Goal: Find contact information: Find contact information

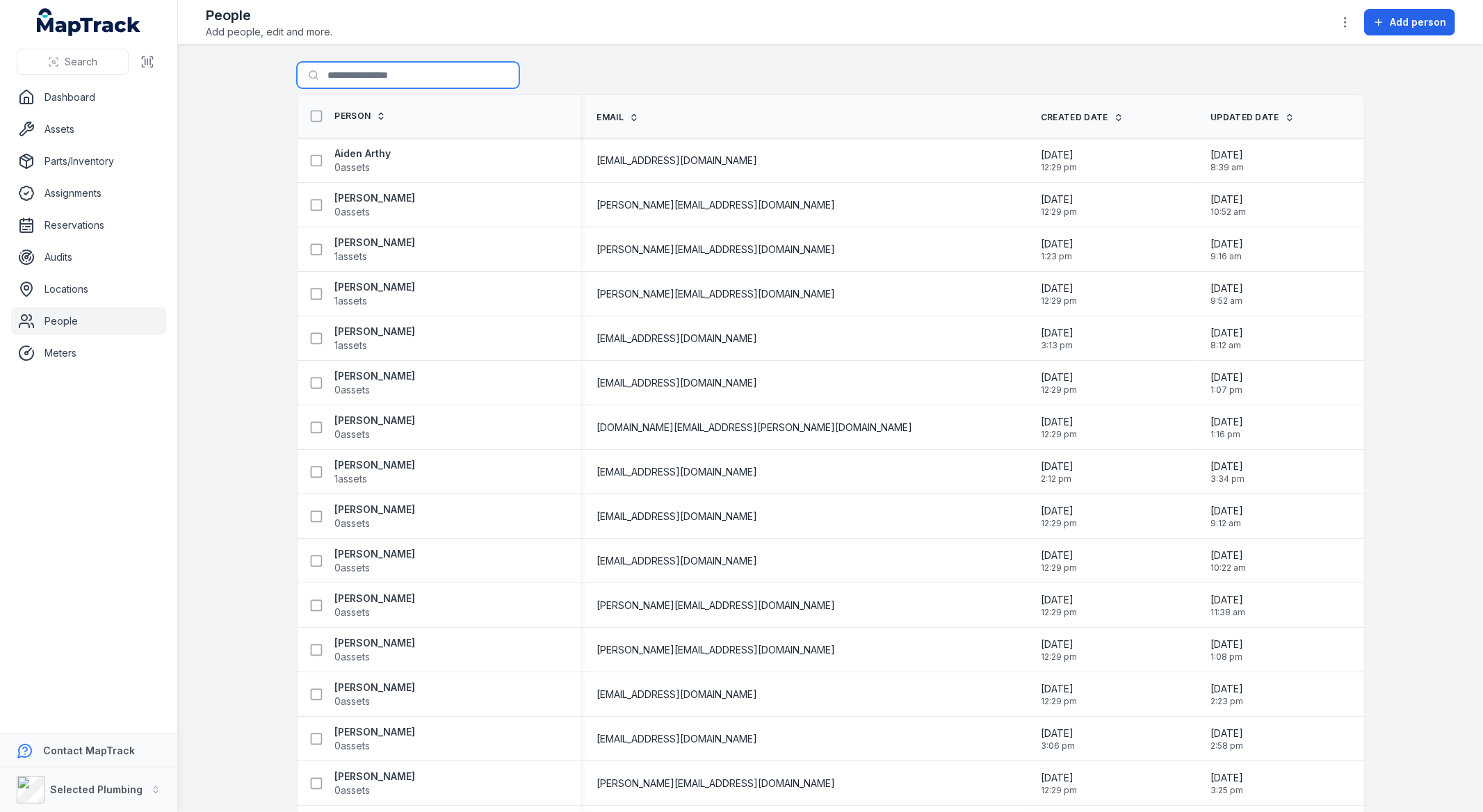
click at [374, 79] on input "Search for people" at bounding box center [408, 75] width 222 height 27
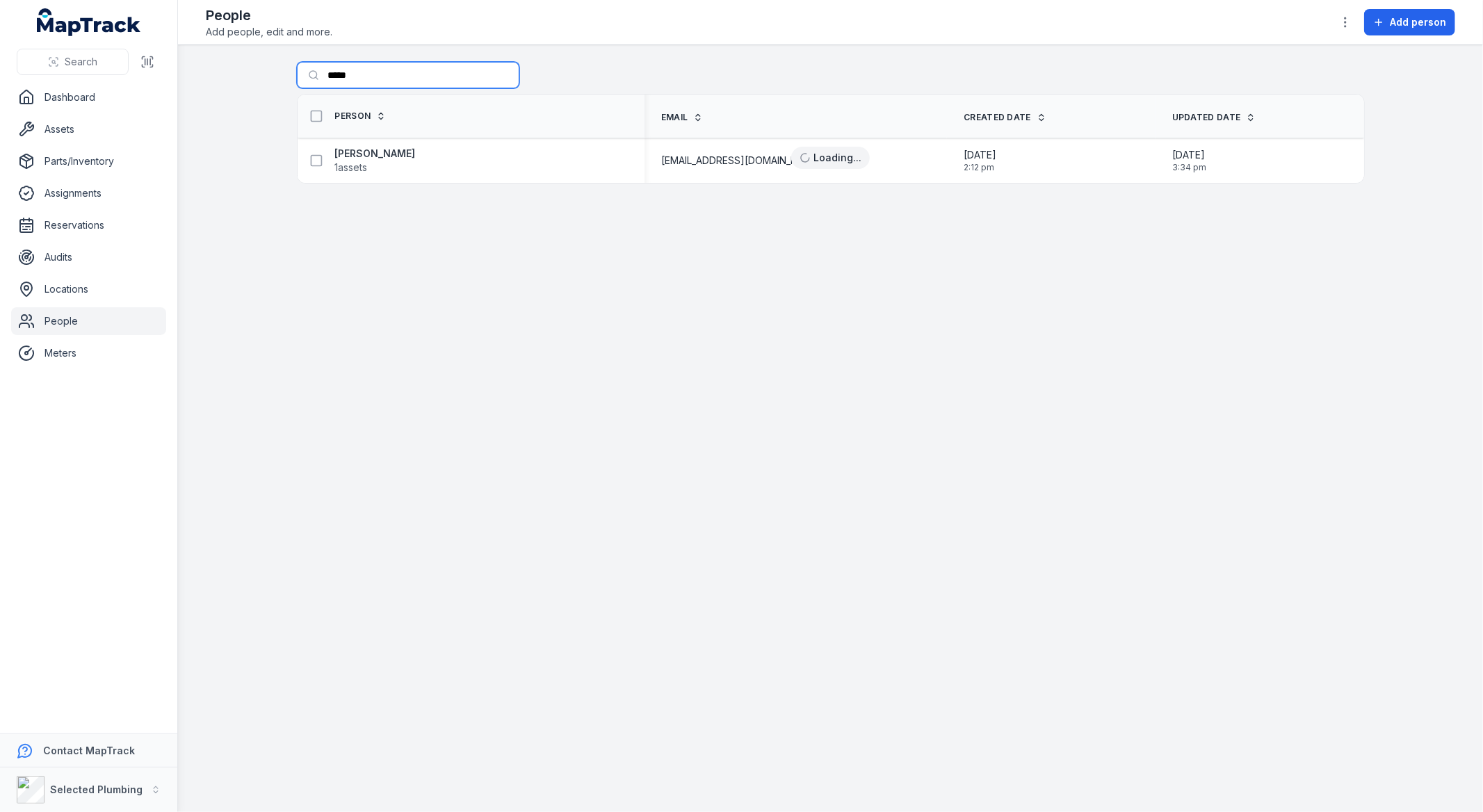
type input "*****"
click at [398, 155] on strong "[PERSON_NAME]" at bounding box center [376, 153] width 81 height 14
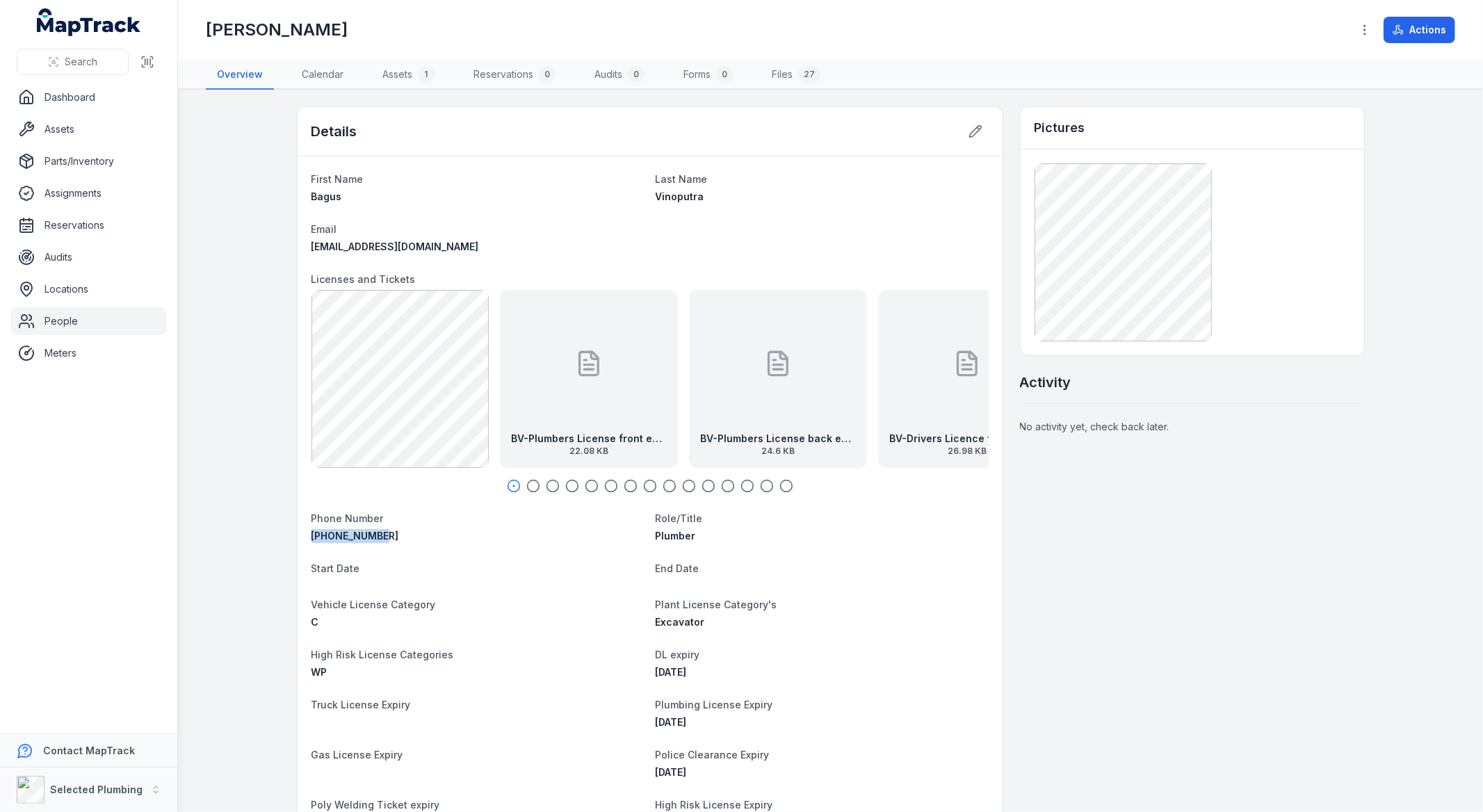
drag, startPoint x: 385, startPoint y: 531, endPoint x: 307, endPoint y: 526, distance: 78.2
click at [312, 526] on div "Phone Number [PHONE_NUMBER]" at bounding box center [478, 526] width 333 height 33
copy span "[PHONE_NUMBER]"
click at [769, 411] on div at bounding box center [778, 363] width 28 height 125
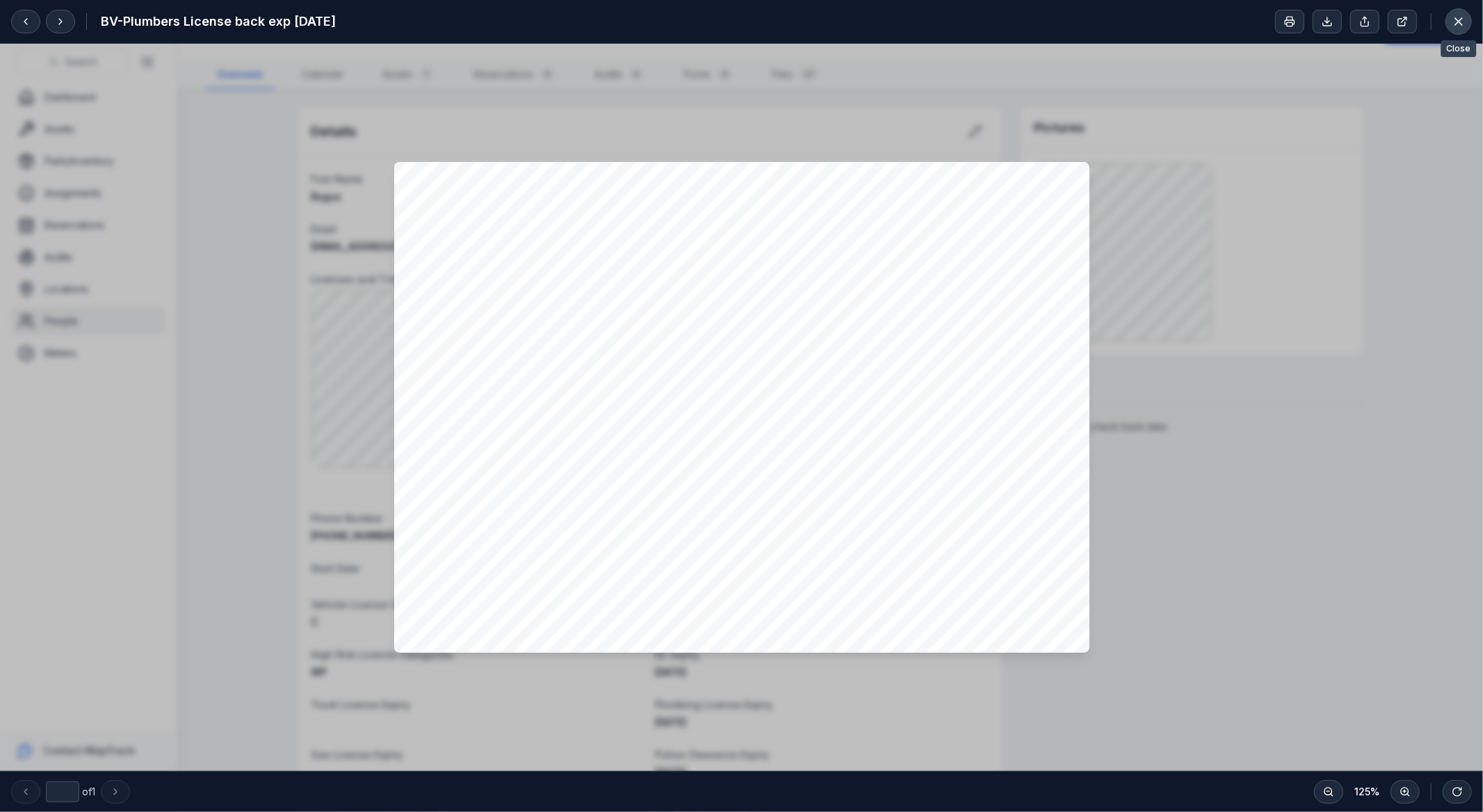
click at [1453, 19] on icon at bounding box center [1459, 21] width 14 height 14
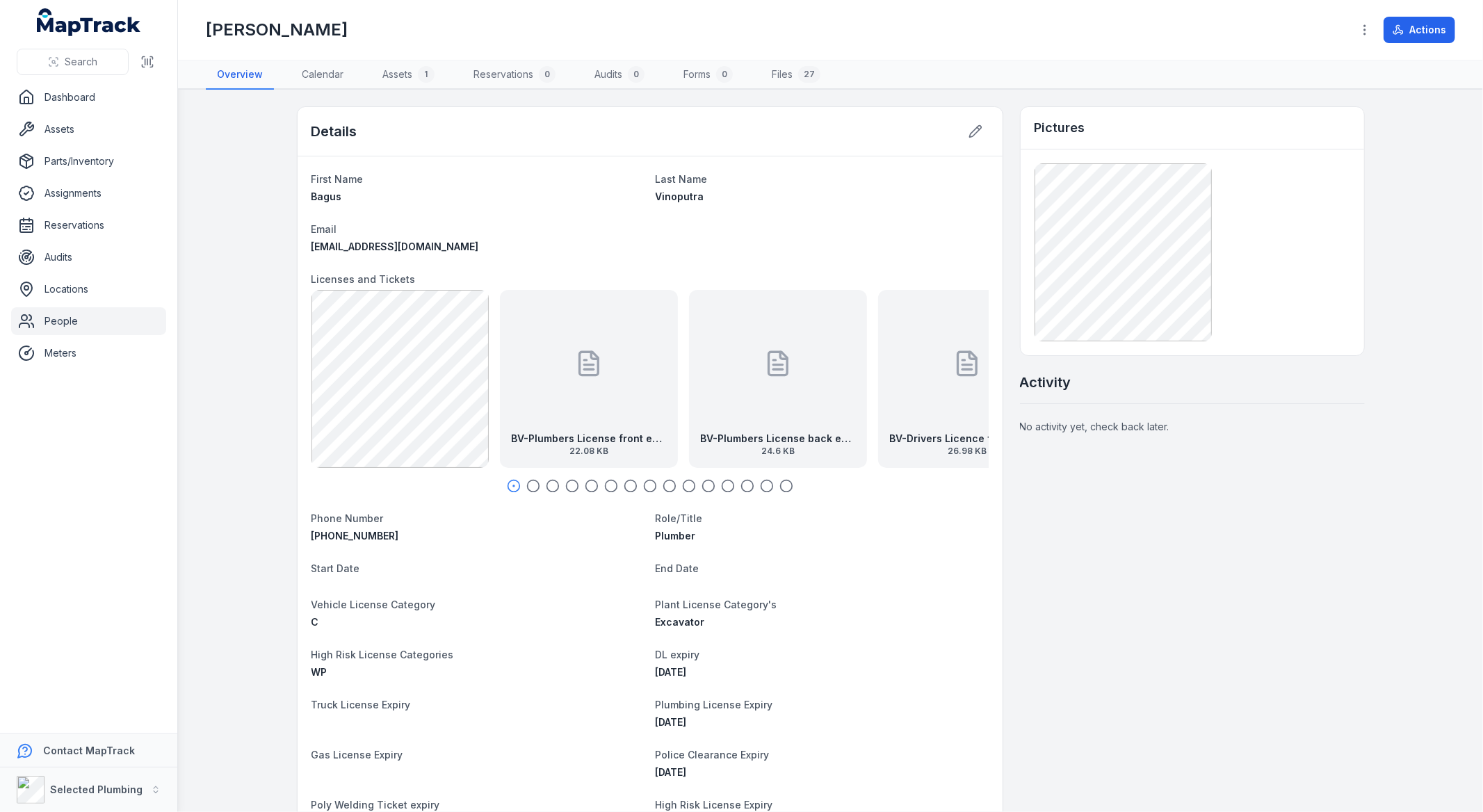
click at [553, 403] on div "BV-Plumbers License front exp [DATE] 22.08 KB" at bounding box center [589, 378] width 178 height 178
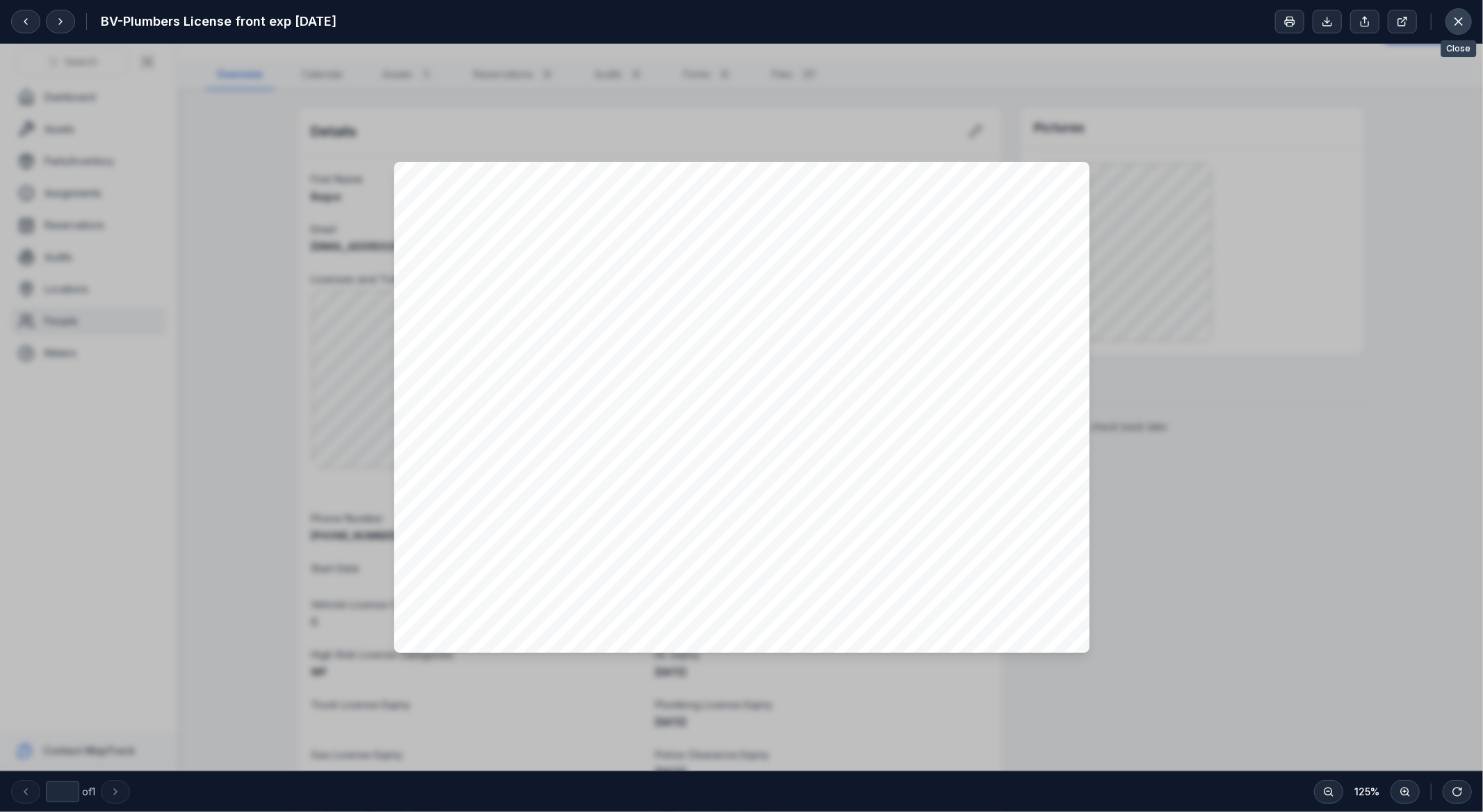
click at [1446, 17] on button at bounding box center [1459, 22] width 27 height 27
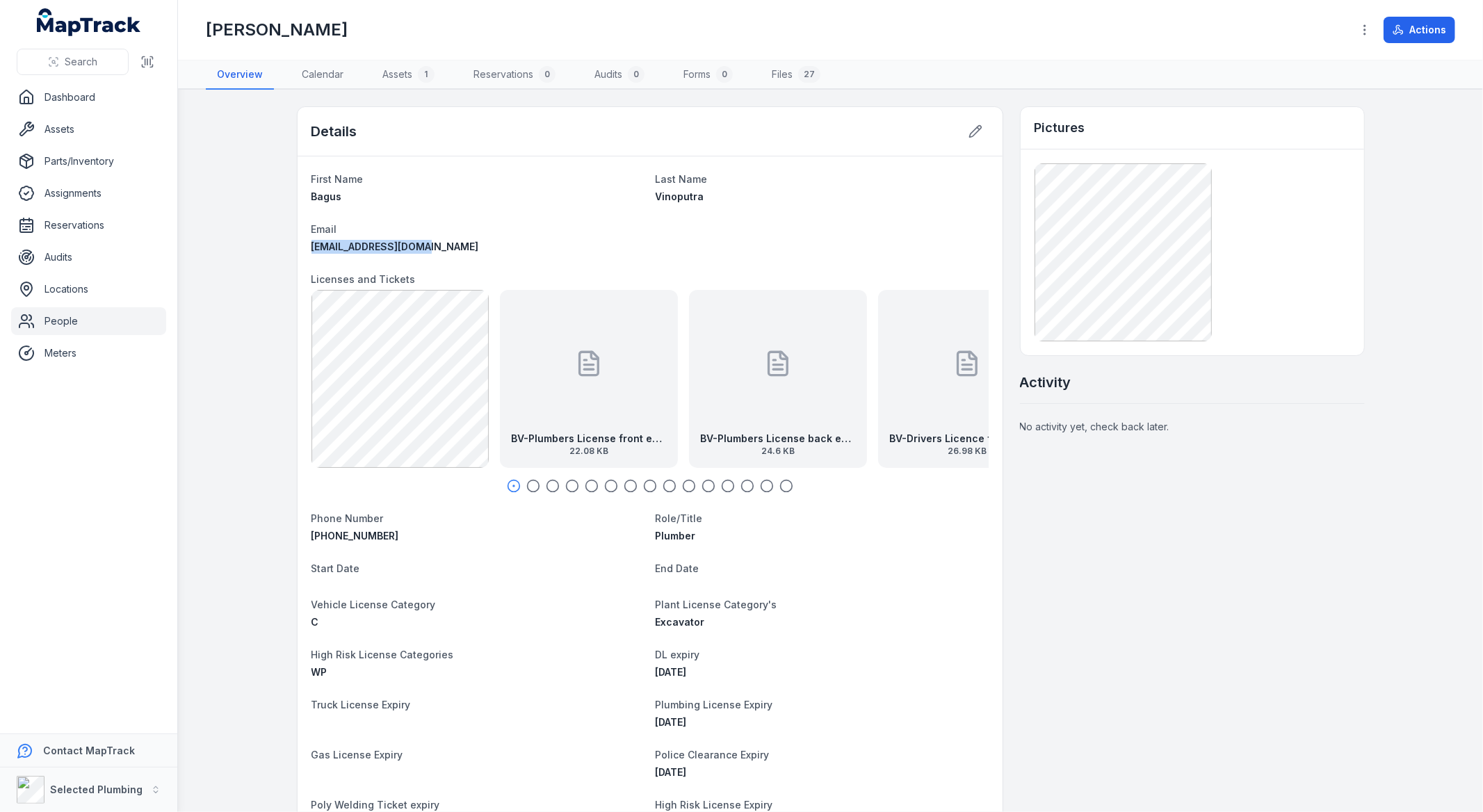
drag, startPoint x: 462, startPoint y: 245, endPoint x: 307, endPoint y: 254, distance: 155.3
click at [312, 254] on dl "First Name Bagus Last Name Vinoputra Email [EMAIL_ADDRESS][DOMAIN_NAME] License…" at bounding box center [650, 593] width 677 height 845
copy span "[EMAIL_ADDRESS][DOMAIN_NAME]"
click at [789, 65] on link "Files 27" at bounding box center [796, 75] width 71 height 29
click at [789, 78] on link "Files 27" at bounding box center [796, 75] width 71 height 29
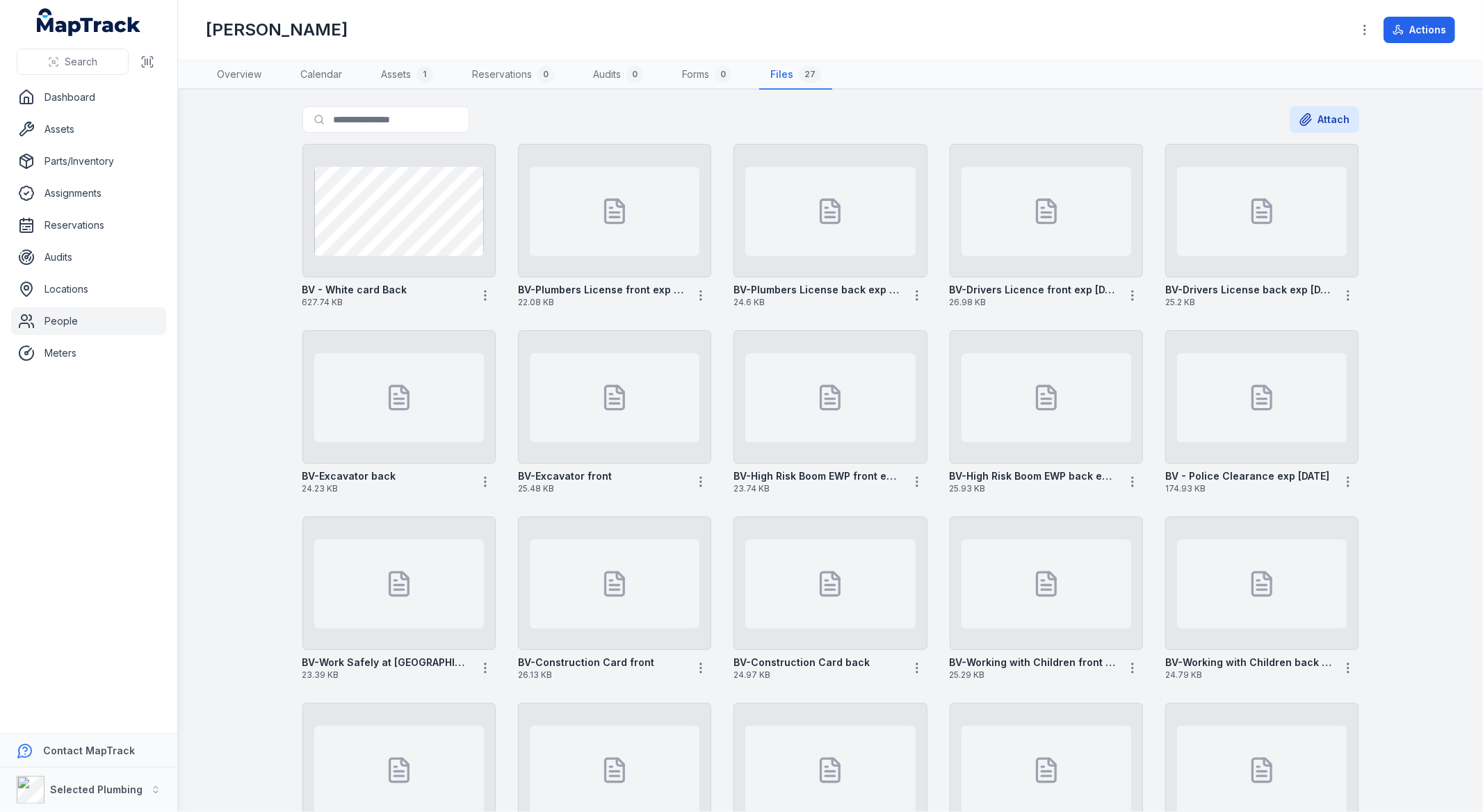
click at [73, 314] on link "People" at bounding box center [89, 321] width 155 height 28
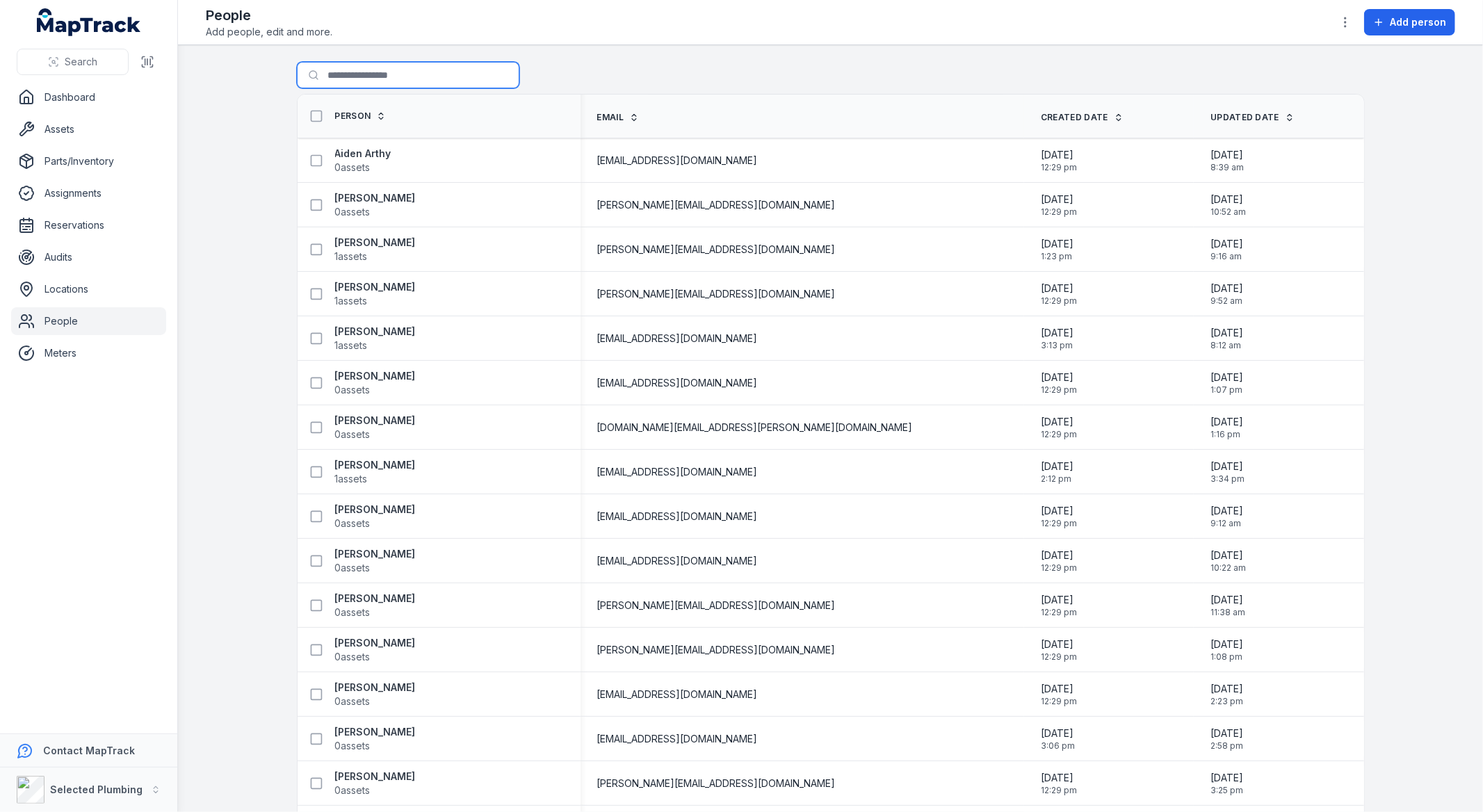
click at [363, 78] on input "Search for people" at bounding box center [408, 75] width 222 height 27
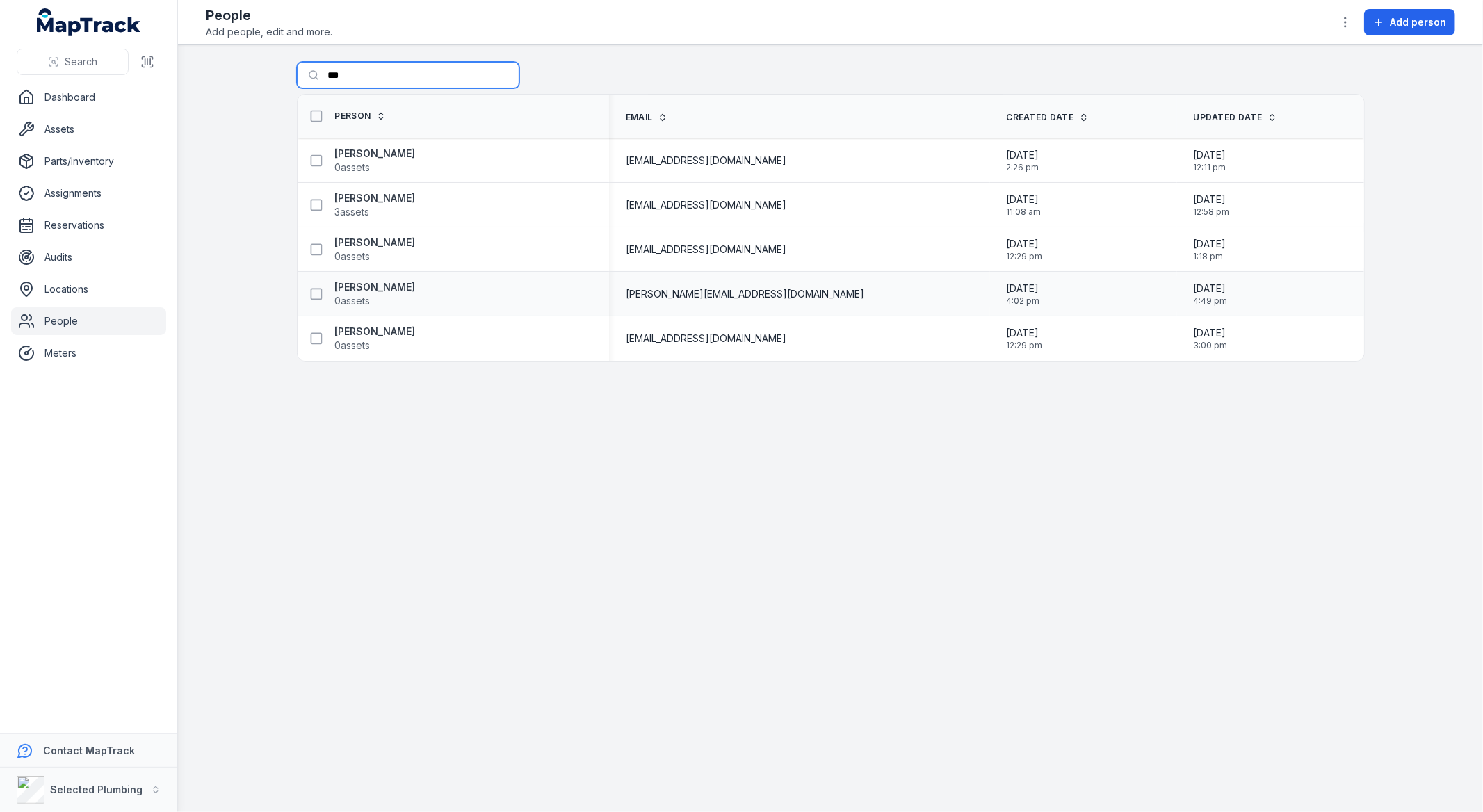
type input "***"
click at [414, 283] on div "[PERSON_NAME] 0 assets" at bounding box center [448, 293] width 289 height 28
click at [377, 283] on strong "[PERSON_NAME]" at bounding box center [376, 286] width 81 height 14
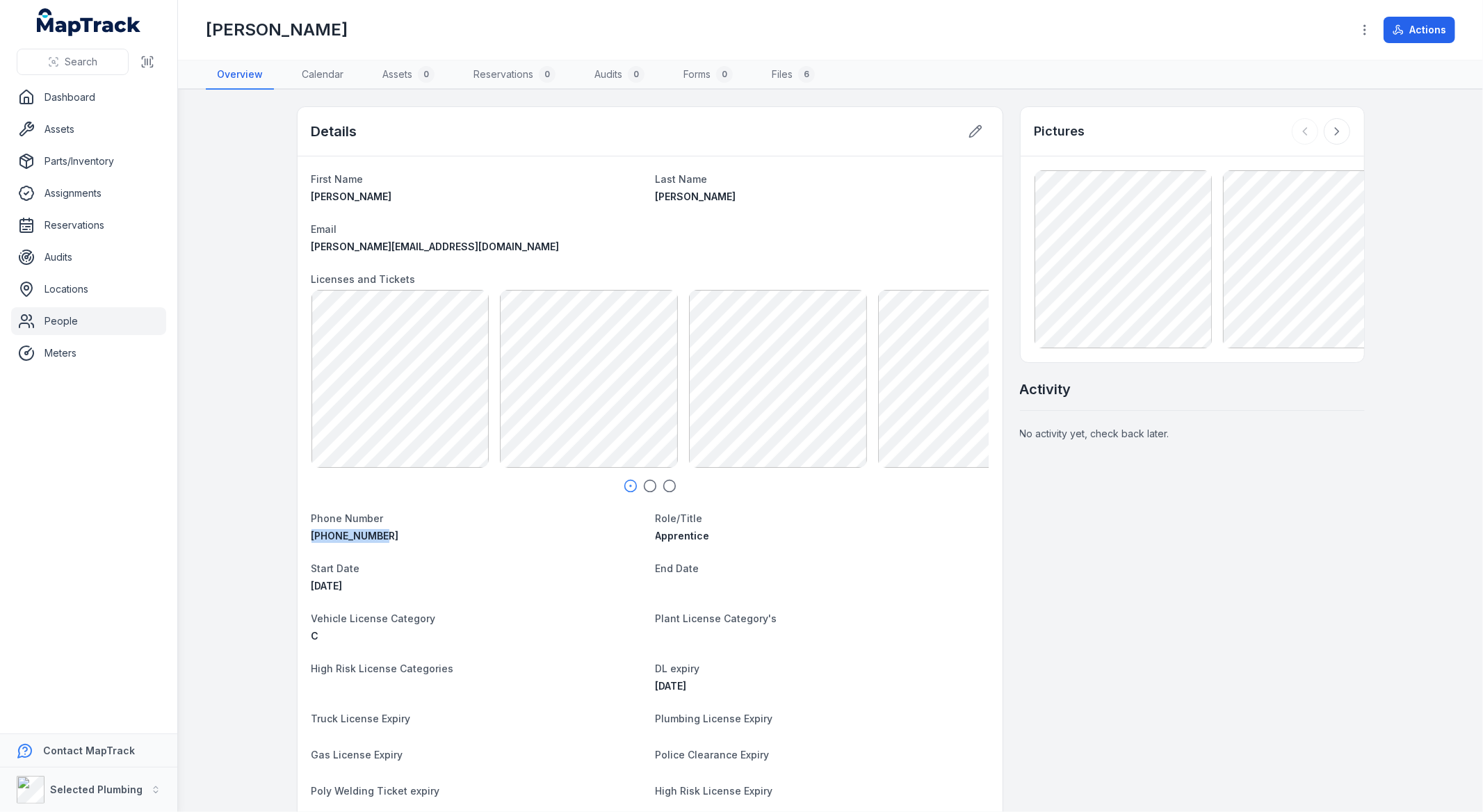
drag, startPoint x: 384, startPoint y: 533, endPoint x: 292, endPoint y: 531, distance: 92.0
click at [298, 530] on div "First Name [PERSON_NAME] Last Name [PERSON_NAME] Email [PERSON_NAME][EMAIL_ADDR…" at bounding box center [650, 578] width 705 height 845
copy span "[PHONE_NUMBER]"
drag, startPoint x: 429, startPoint y: 245, endPoint x: 301, endPoint y: 250, distance: 128.1
click at [312, 252] on div "[PERSON_NAME][EMAIL_ADDRESS][DOMAIN_NAME]" at bounding box center [478, 246] width 333 height 14
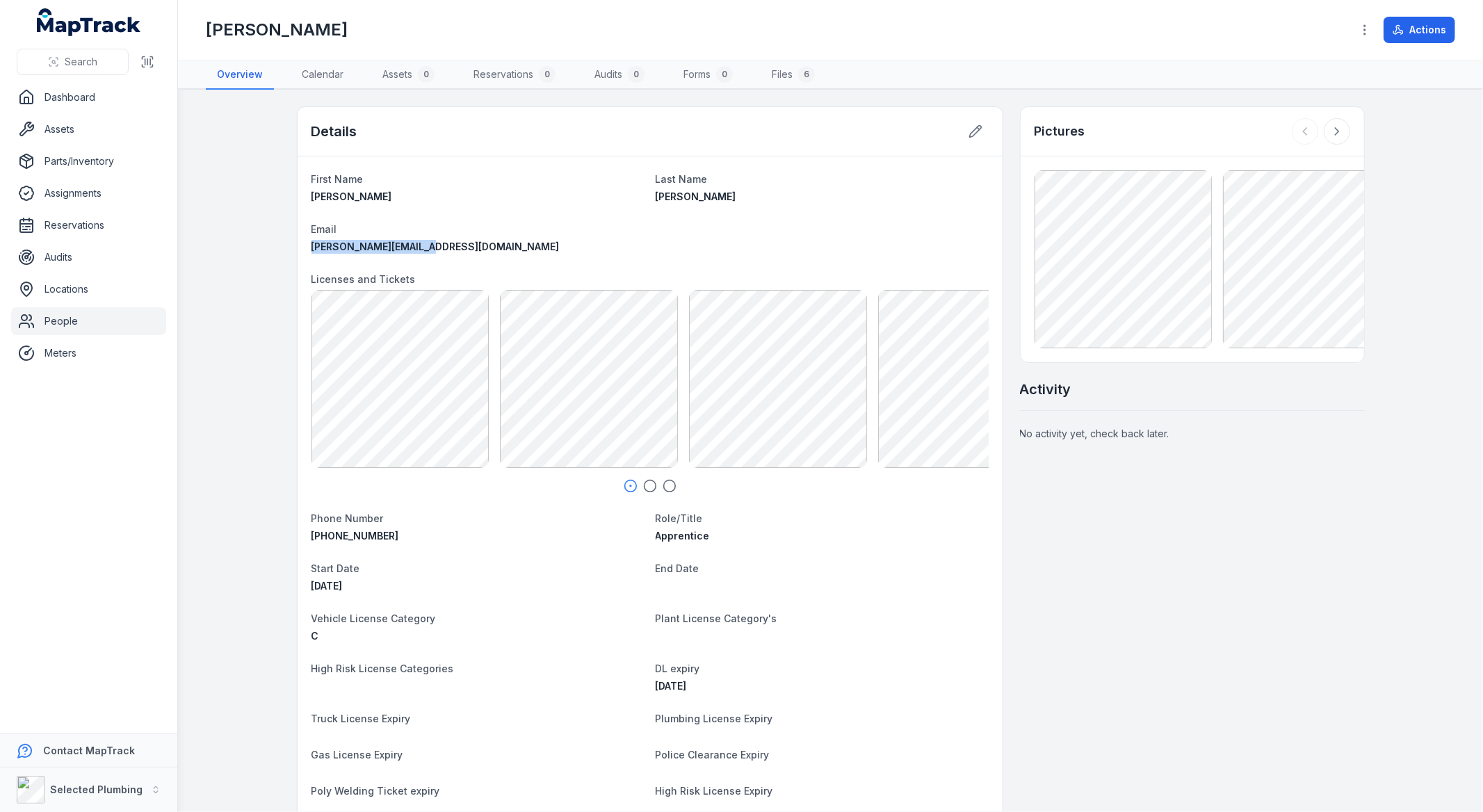
copy span "[PERSON_NAME][EMAIL_ADDRESS][DOMAIN_NAME]"
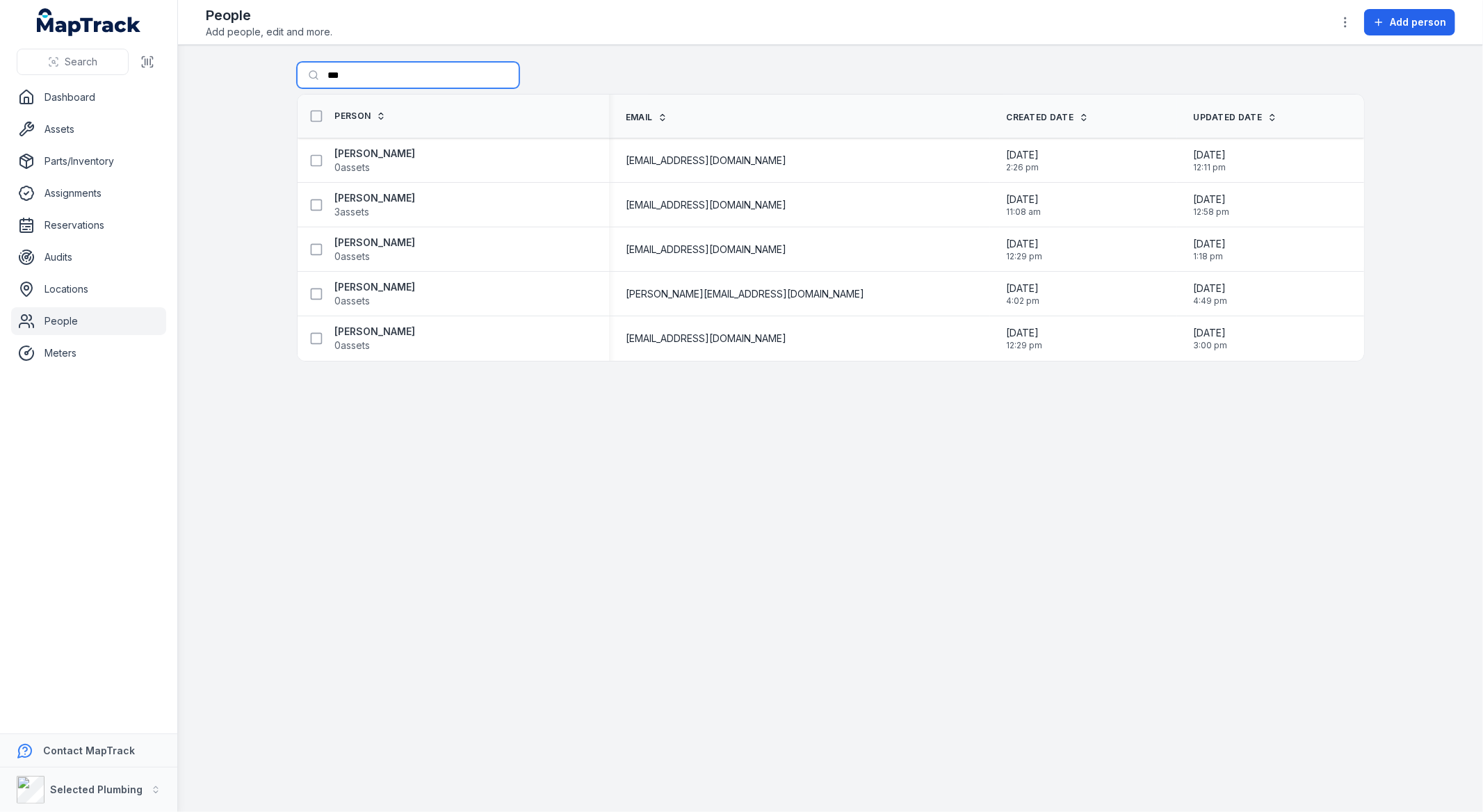
drag, startPoint x: 364, startPoint y: 78, endPoint x: 193, endPoint y: 60, distance: 171.9
click at [196, 60] on main "Search for people *** Person Email Created Date Updated Date [PERSON_NAME] 0 as…" at bounding box center [830, 429] width 1305 height 767
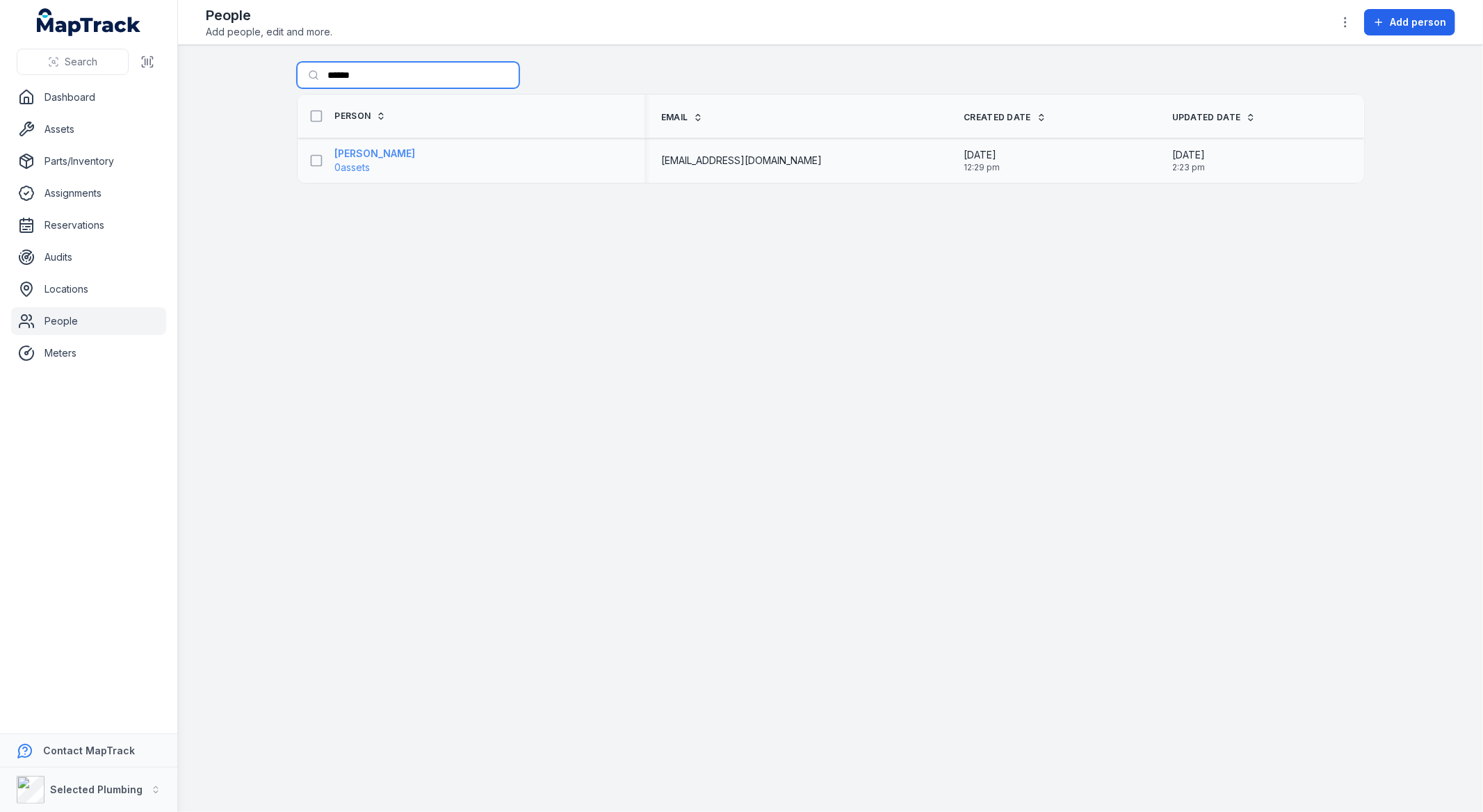
type input "******"
click at [356, 158] on strong "[PERSON_NAME]" at bounding box center [376, 153] width 81 height 14
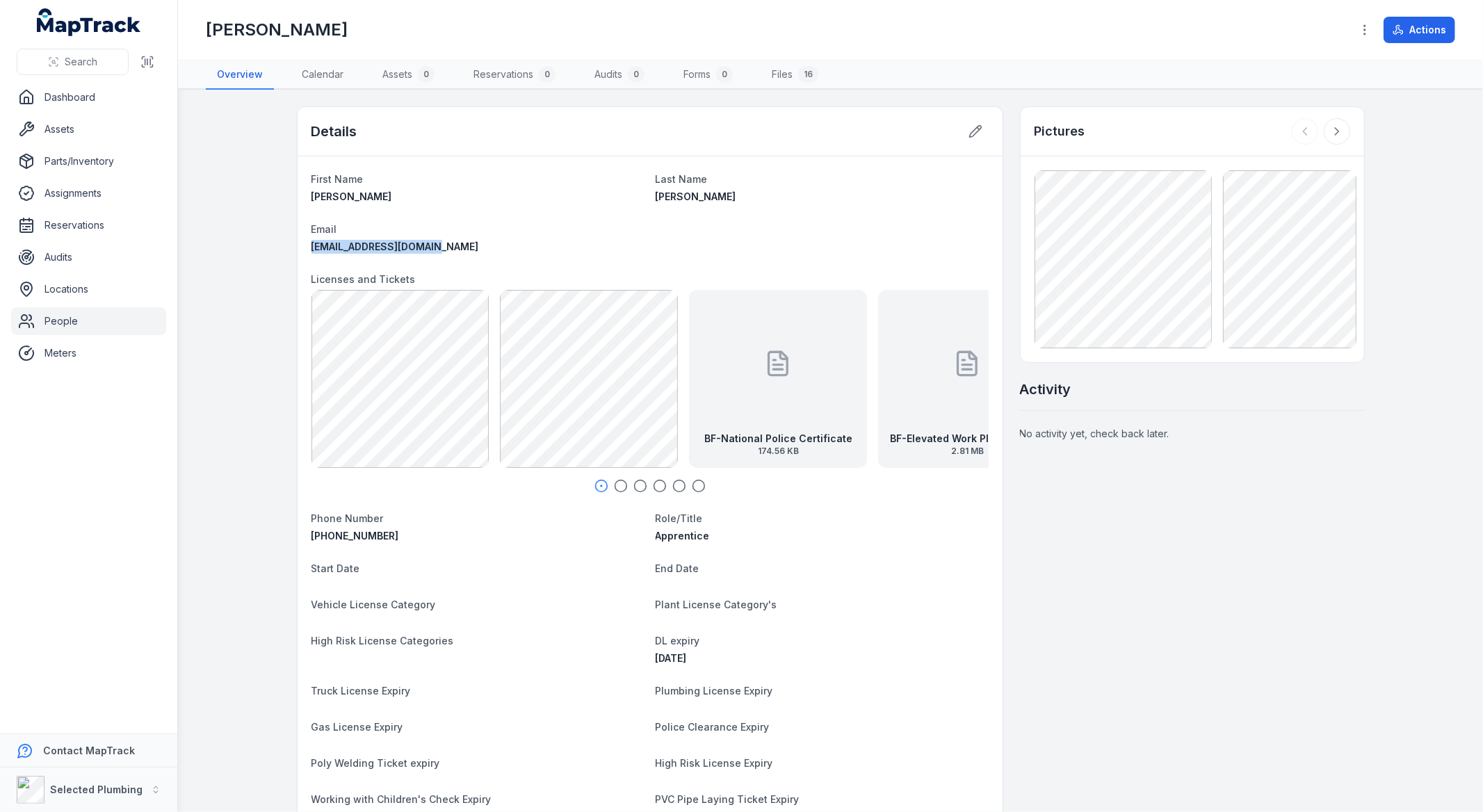
drag, startPoint x: 439, startPoint y: 243, endPoint x: 294, endPoint y: 245, distance: 145.0
click at [298, 245] on div "First Name [PERSON_NAME] Last Name [PERSON_NAME] Email [EMAIL_ADDRESS][DOMAIN_N…" at bounding box center [650, 551] width 705 height 790
copy span "[EMAIL_ADDRESS][DOMAIN_NAME]"
drag, startPoint x: 386, startPoint y: 531, endPoint x: 298, endPoint y: 537, distance: 88.2
click at [298, 537] on div "First Name [PERSON_NAME] Last Name [PERSON_NAME] Email [EMAIL_ADDRESS][DOMAIN_N…" at bounding box center [650, 551] width 705 height 790
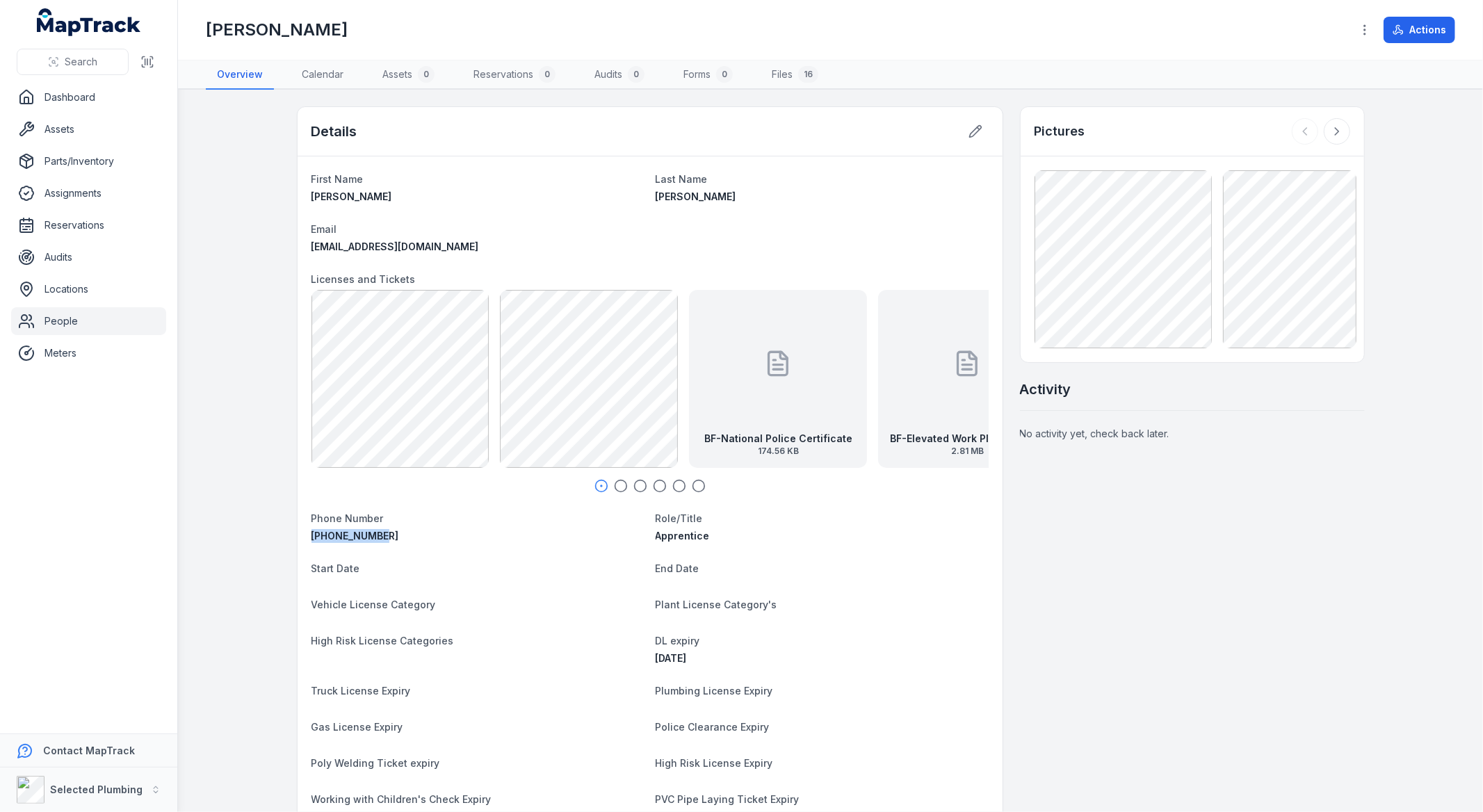
copy span "[PHONE_NUMBER]"
